Goal: Navigation & Orientation: Go to known website

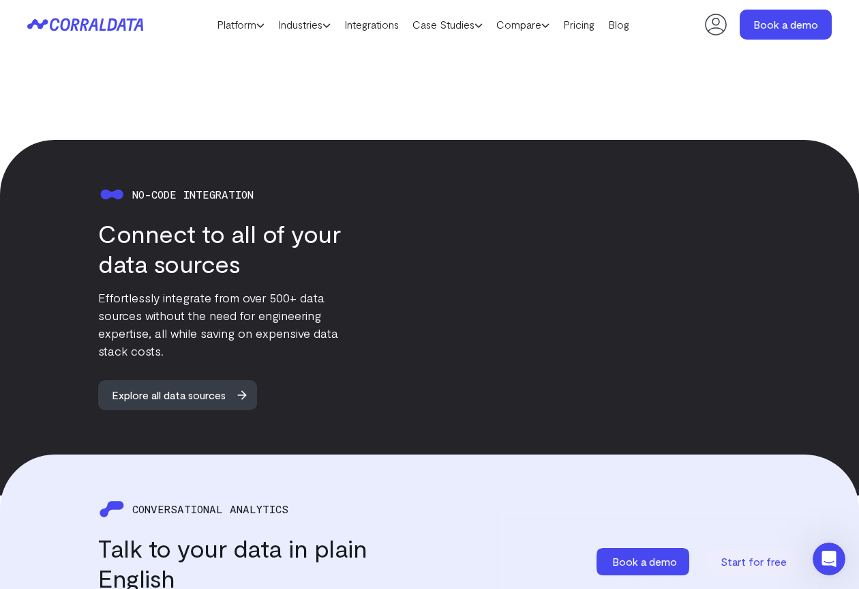
scroll to position [1416, 0]
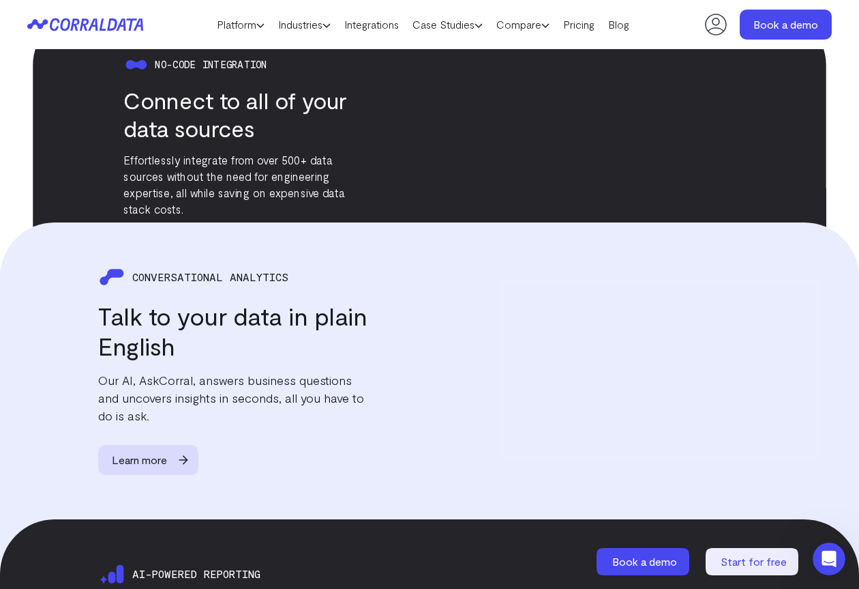
click at [87, 21] on icon at bounding box center [78, 24] width 56 height 13
